Goal: Navigation & Orientation: Find specific page/section

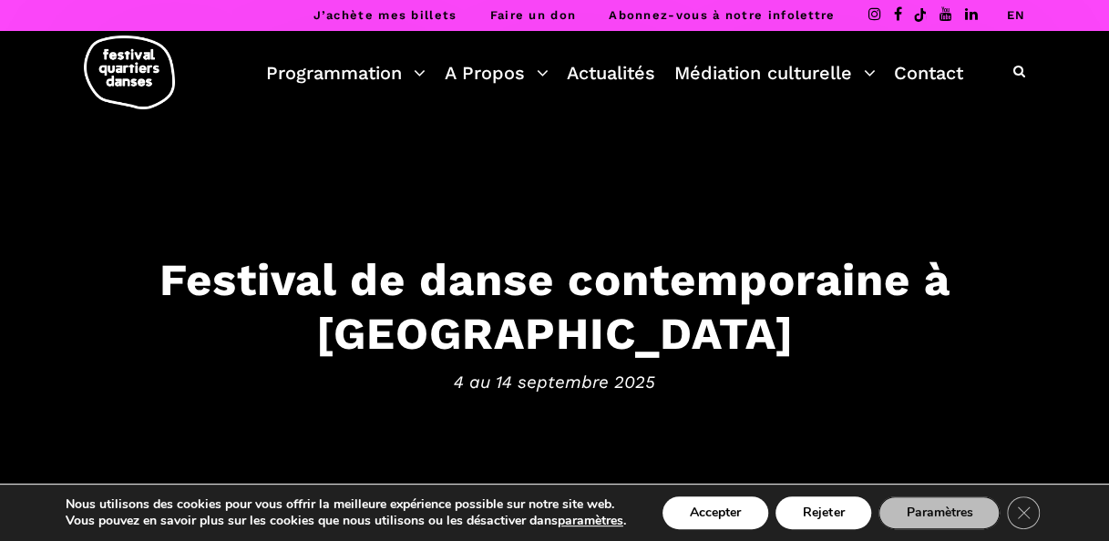
click at [721, 502] on button "Accepter" at bounding box center [715, 512] width 106 height 33
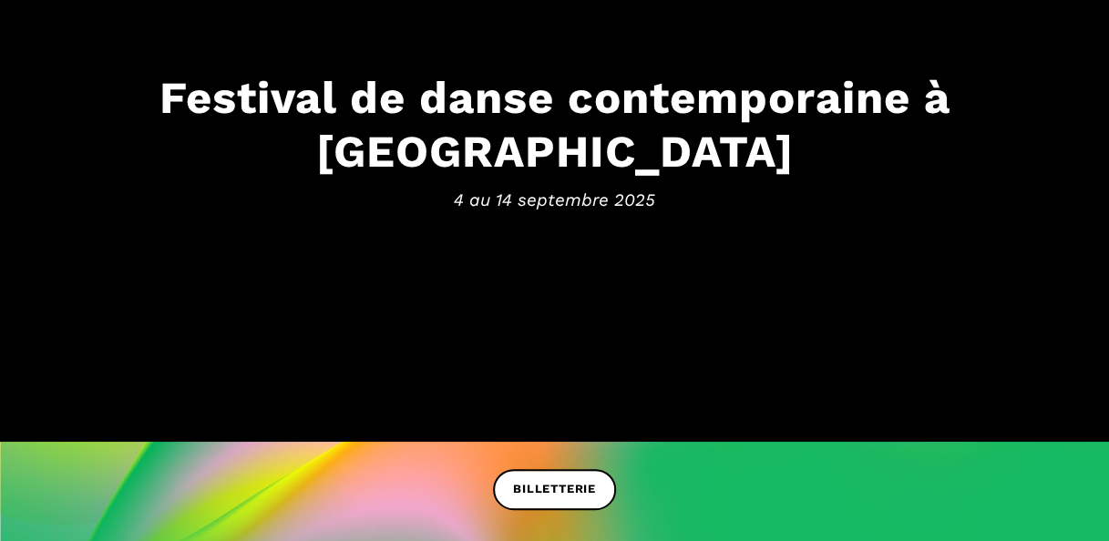
scroll to position [364, 0]
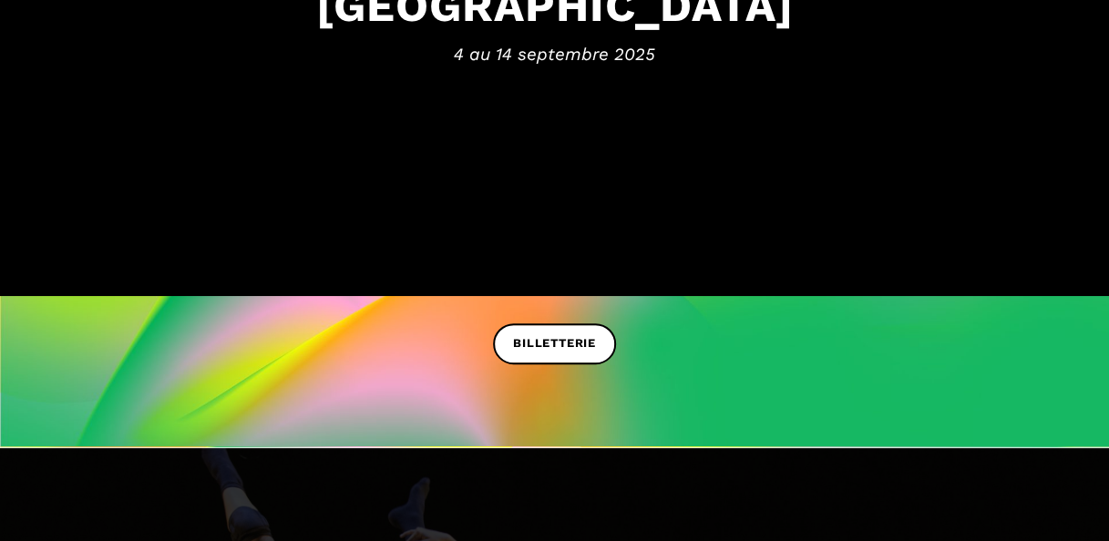
scroll to position [364, 0]
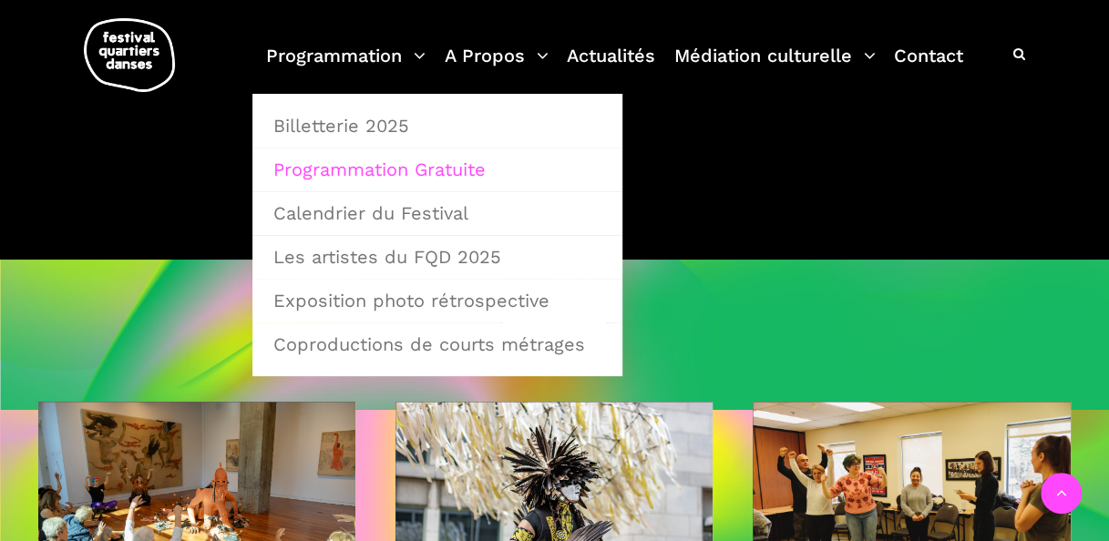
click at [344, 166] on link "Programmation Gratuite" at bounding box center [437, 169] width 350 height 42
